Goal: Transaction & Acquisition: Download file/media

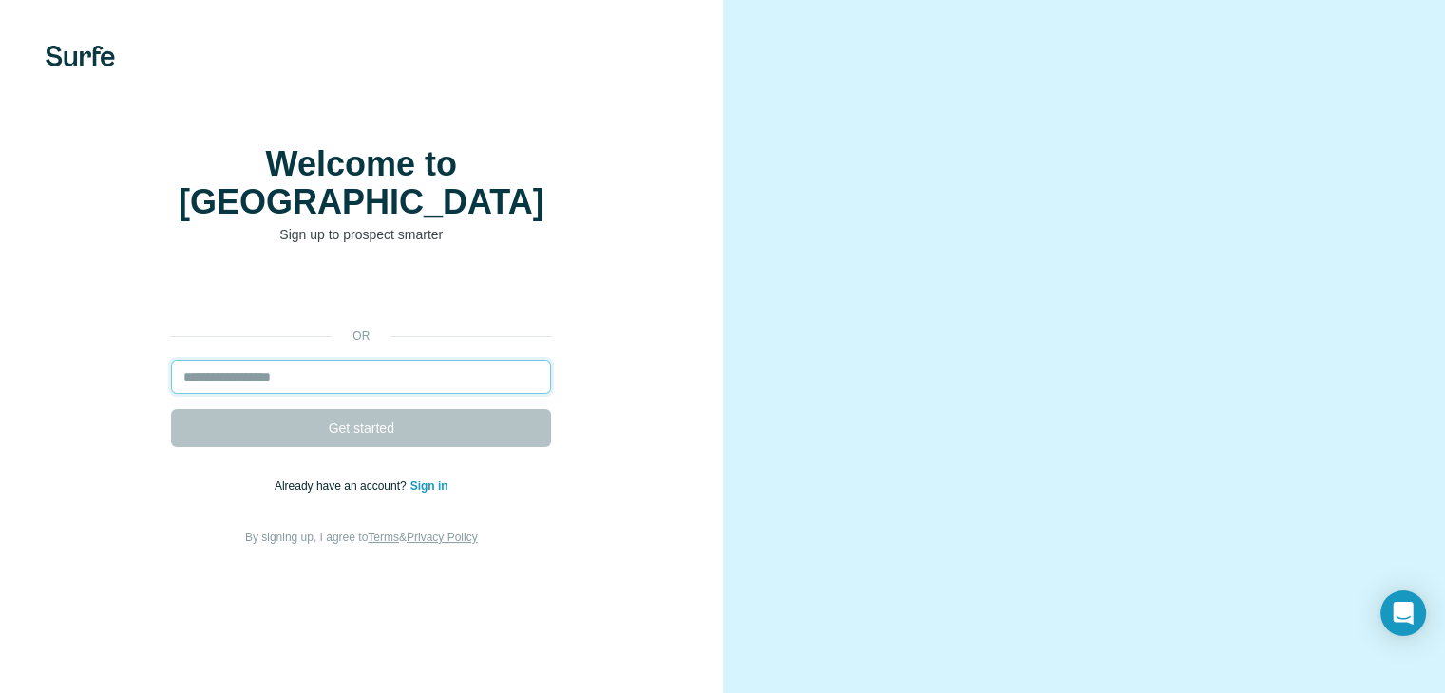
click at [369, 394] on input "email" at bounding box center [361, 377] width 380 height 34
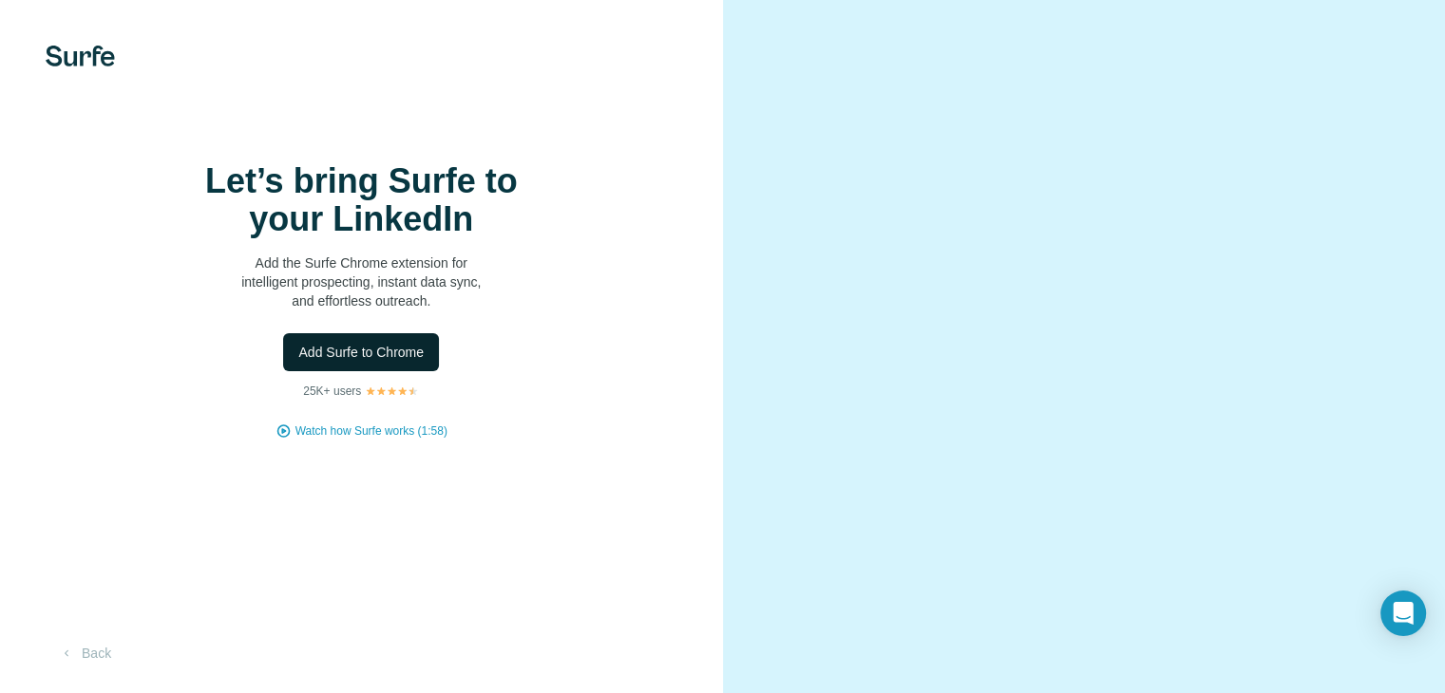
click at [370, 362] on span "Add Surfe to Chrome" at bounding box center [360, 352] width 125 height 19
